Goal: Information Seeking & Learning: Learn about a topic

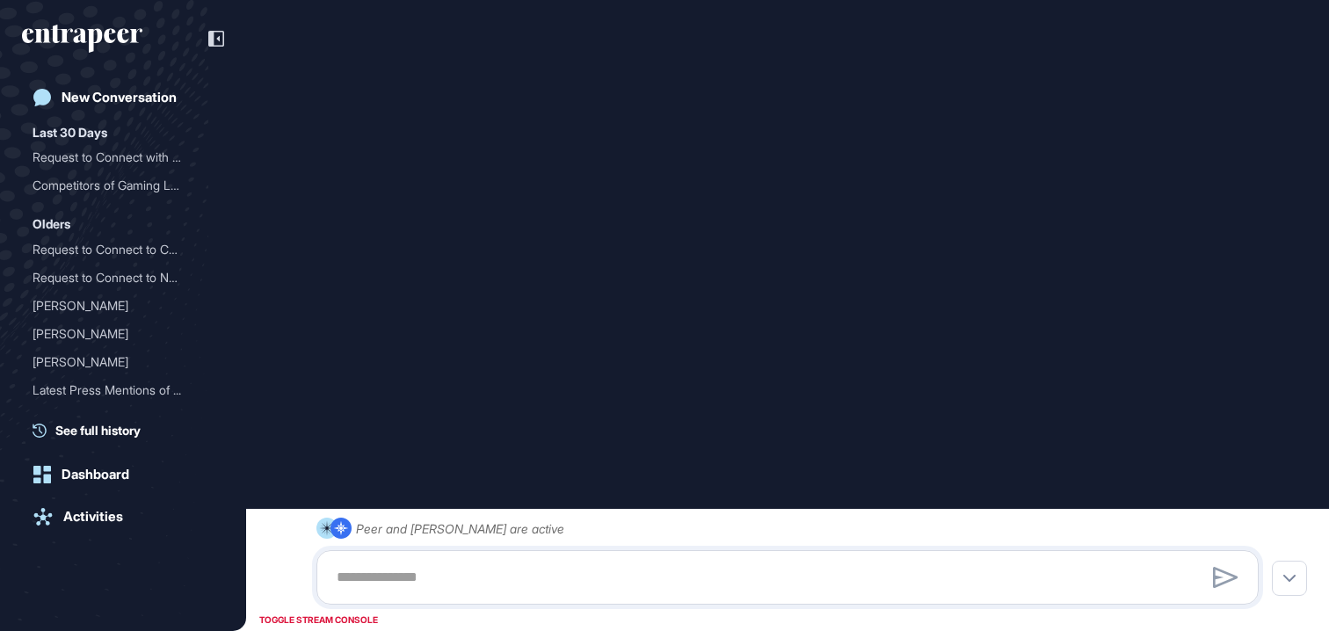
type input "**********"
type input "*"
type input "**********"
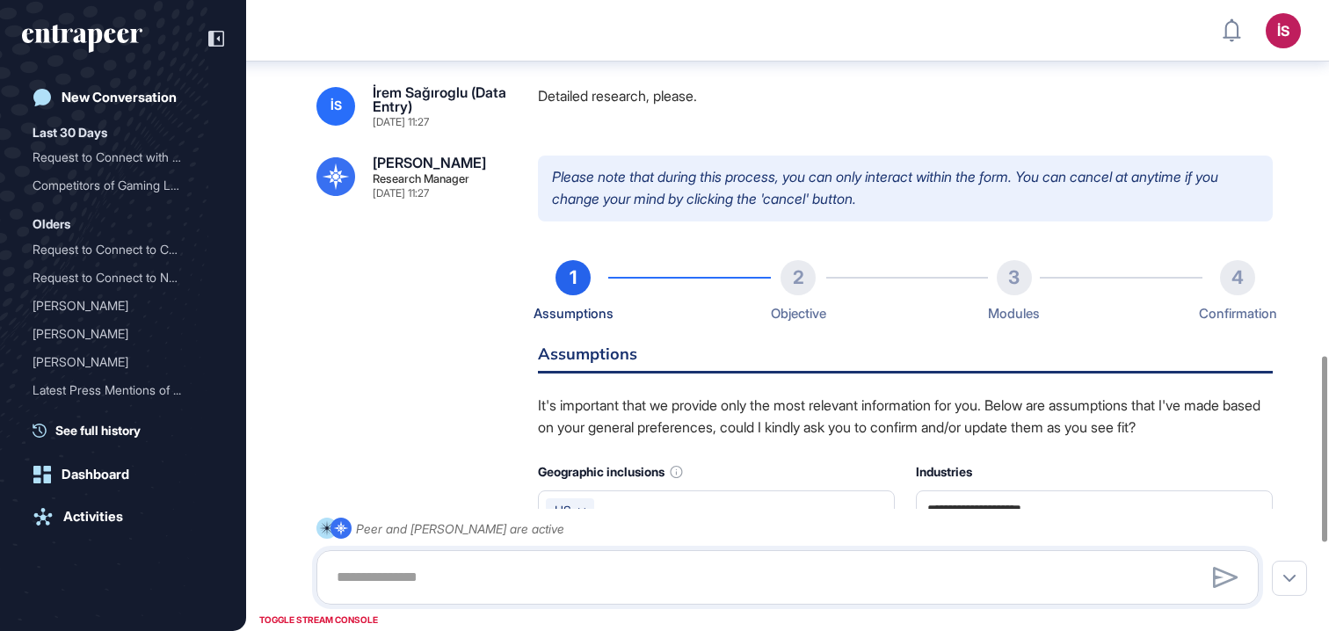
scroll to position [1342, 0]
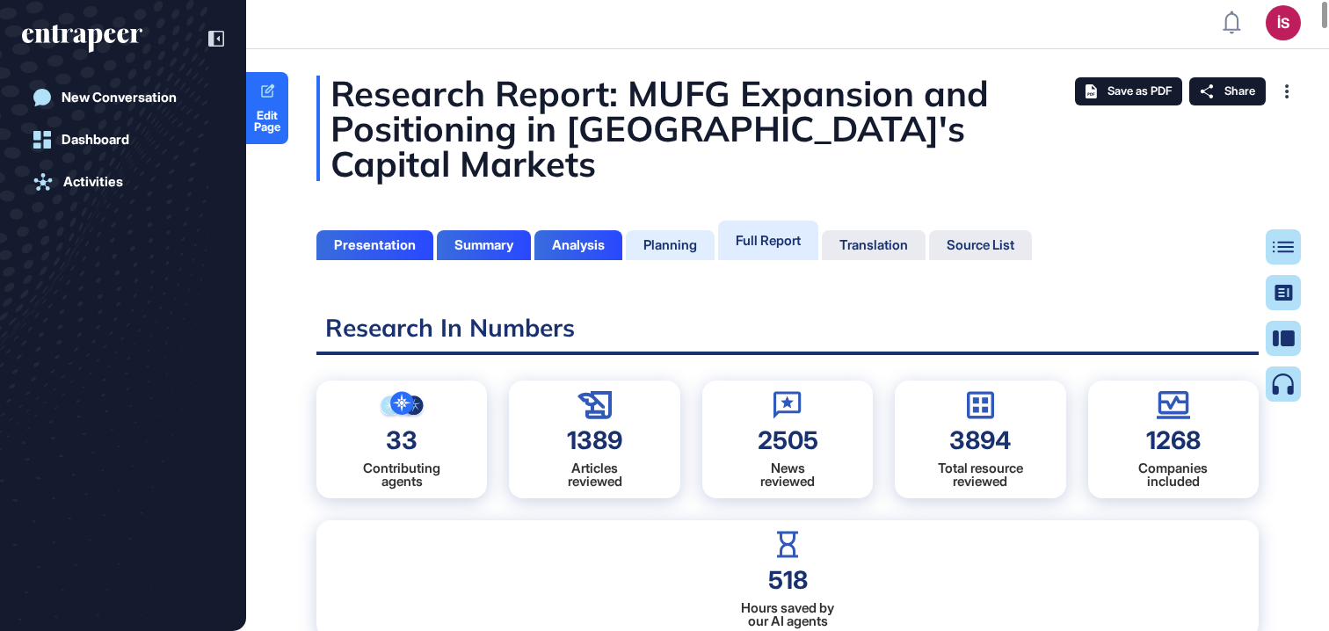
click at [687, 237] on div "Planning" at bounding box center [671, 245] width 54 height 16
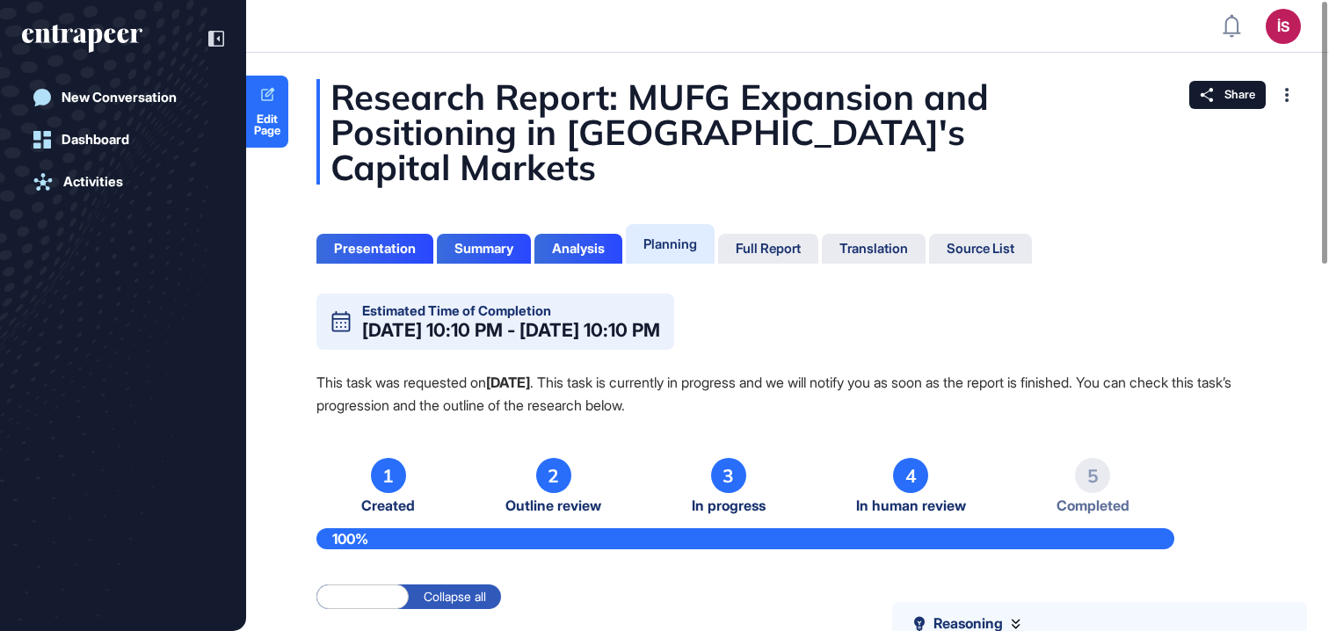
click at [679, 236] on div "Planning" at bounding box center [671, 244] width 54 height 17
click at [760, 241] on div "Full Report" at bounding box center [768, 249] width 65 height 16
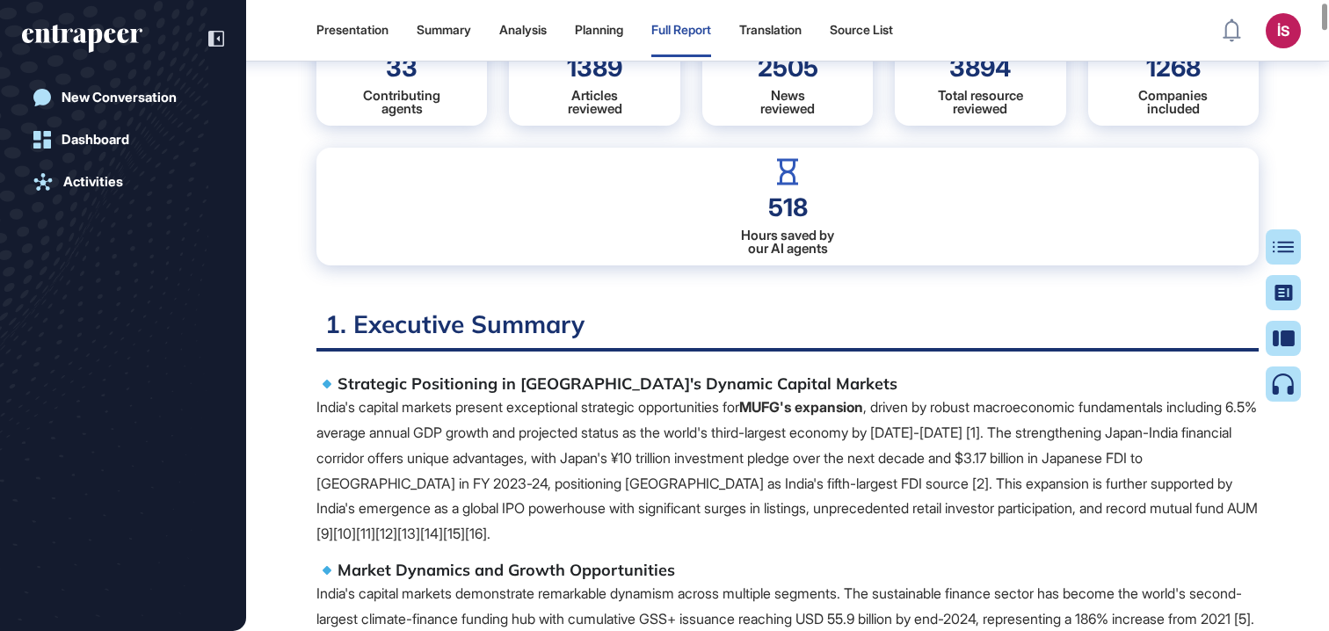
scroll to position [346, 0]
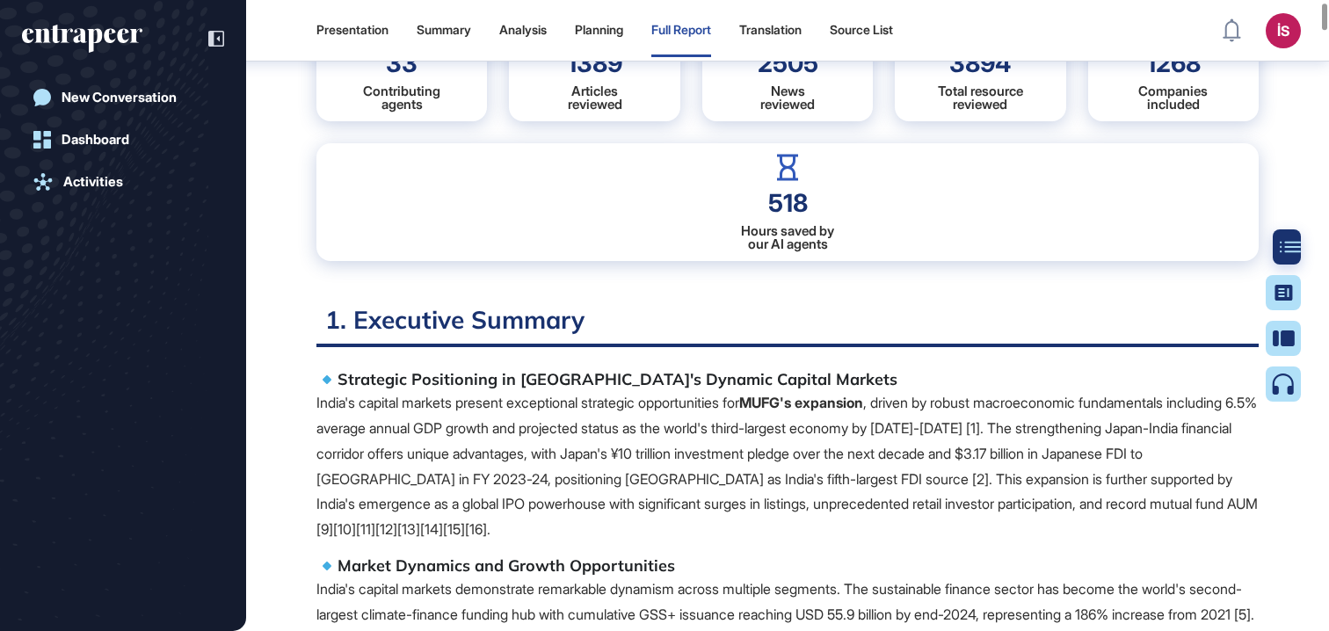
click at [1276, 245] on div at bounding box center [1290, 246] width 35 height 35
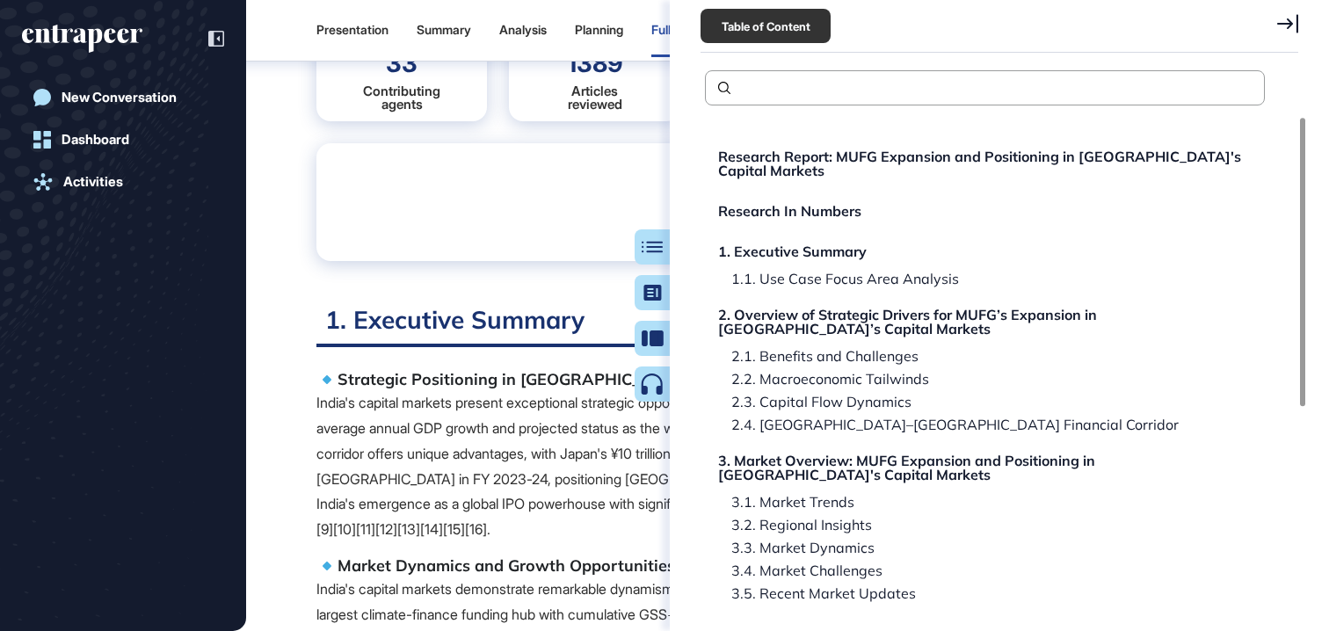
scroll to position [474, 0]
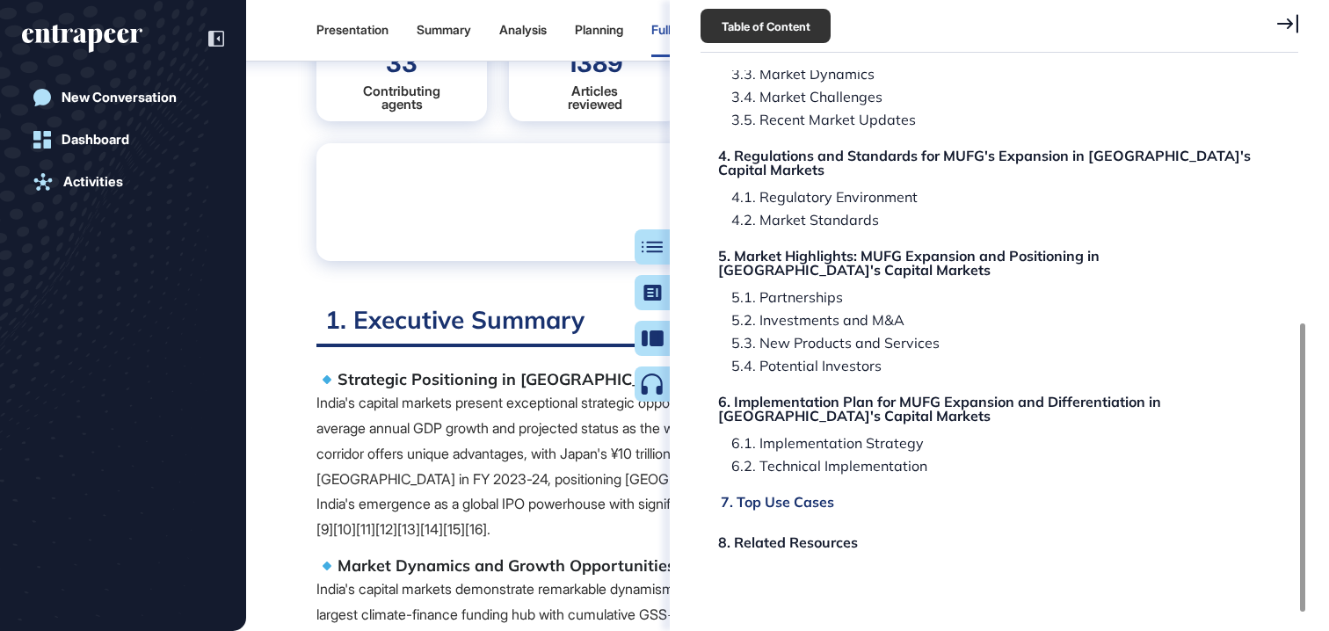
click at [784, 495] on div "7. Top Use Cases" at bounding box center [777, 502] width 113 height 14
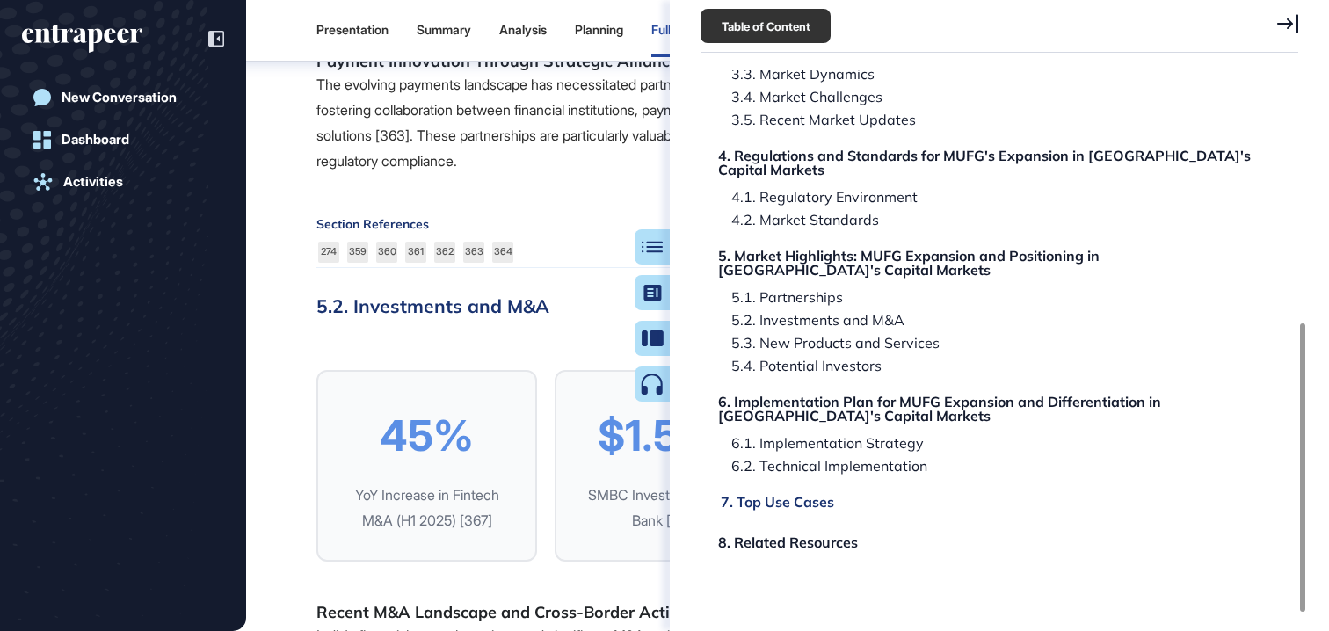
scroll to position [101969, 0]
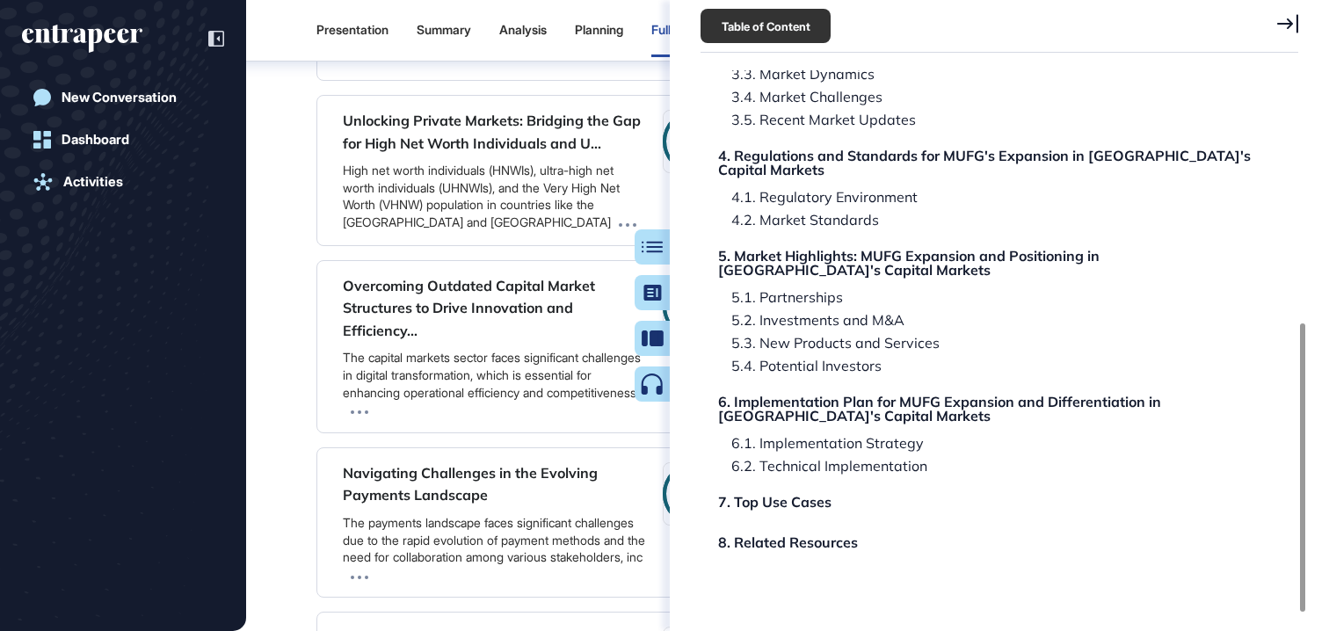
click at [1292, 22] on icon at bounding box center [1288, 23] width 21 height 18
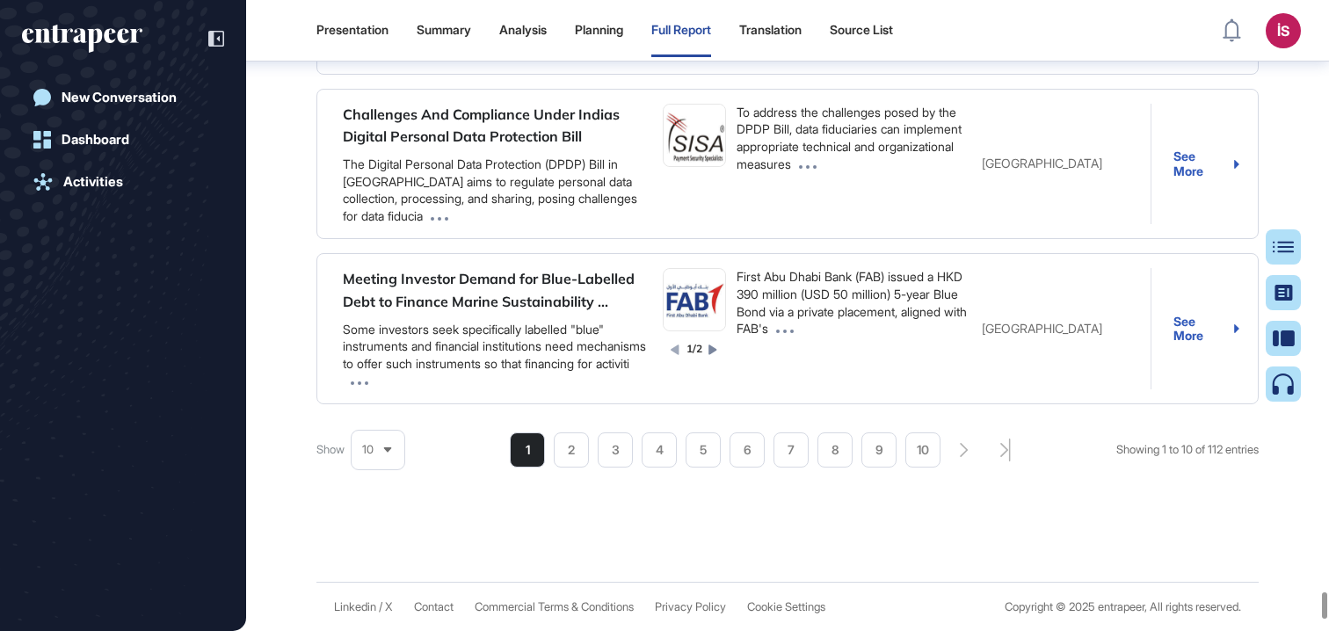
scroll to position [103146, 0]
